Goal: Connect with others: Connect with others

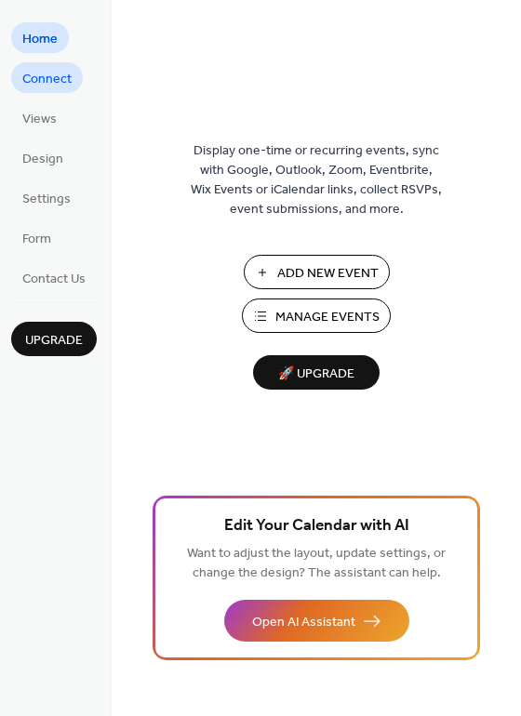
click at [36, 82] on span "Connect" at bounding box center [46, 80] width 49 height 20
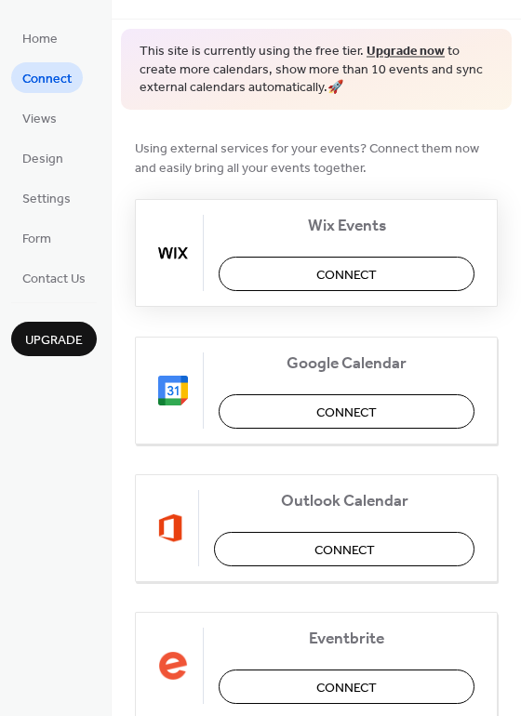
scroll to position [59, 0]
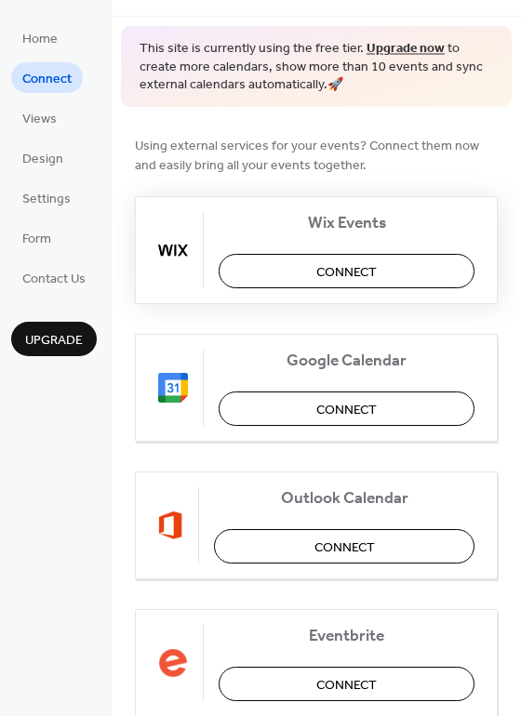
click at [310, 273] on button "Connect" at bounding box center [346, 271] width 256 height 34
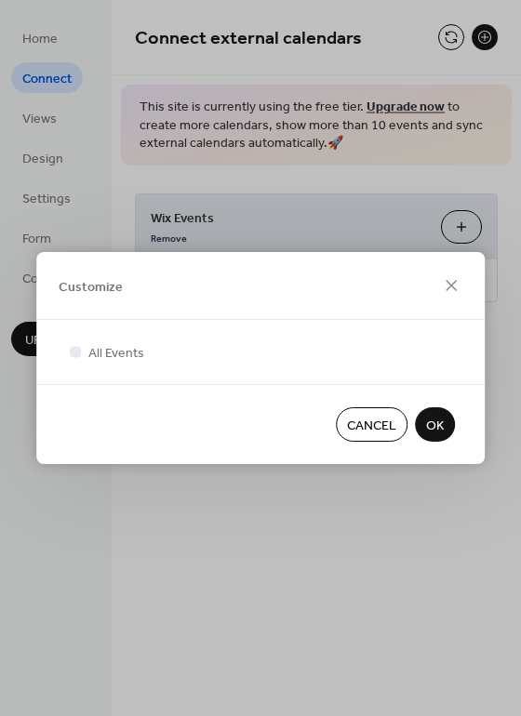
click at [438, 417] on span "OK" at bounding box center [435, 426] width 18 height 20
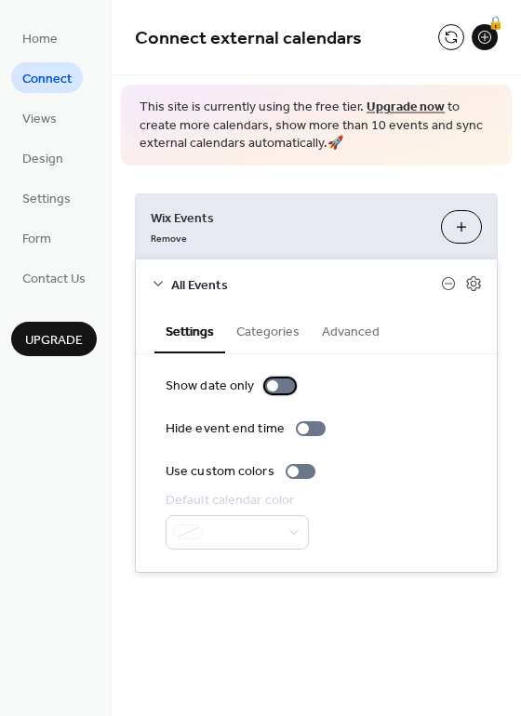
click at [271, 386] on div at bounding box center [272, 385] width 11 height 11
click at [282, 388] on div at bounding box center [287, 385] width 11 height 11
click at [274, 344] on button "Categories" at bounding box center [268, 330] width 86 height 43
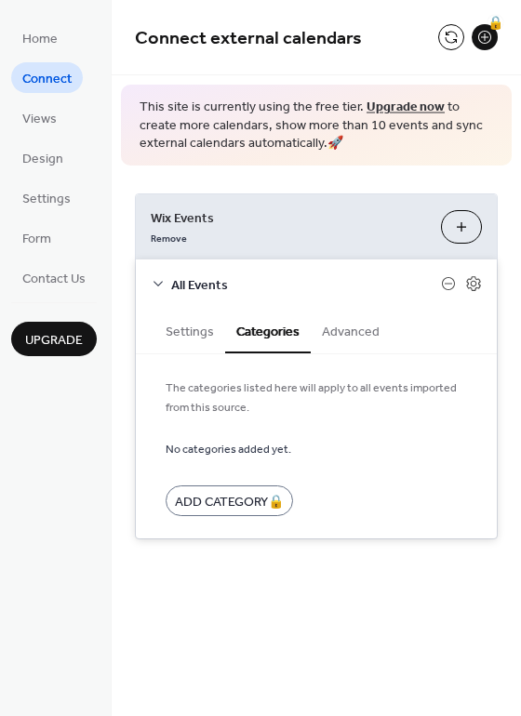
click at [360, 337] on button "Advanced" at bounding box center [350, 330] width 80 height 43
